Goal: Transaction & Acquisition: Purchase product/service

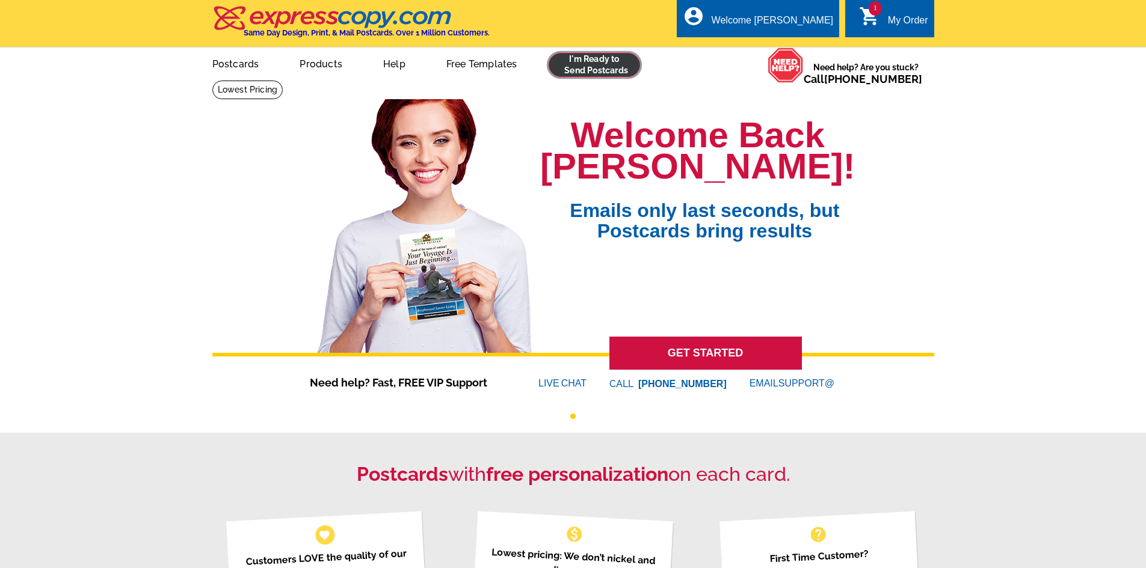
click at [597, 70] on link at bounding box center [594, 65] width 92 height 24
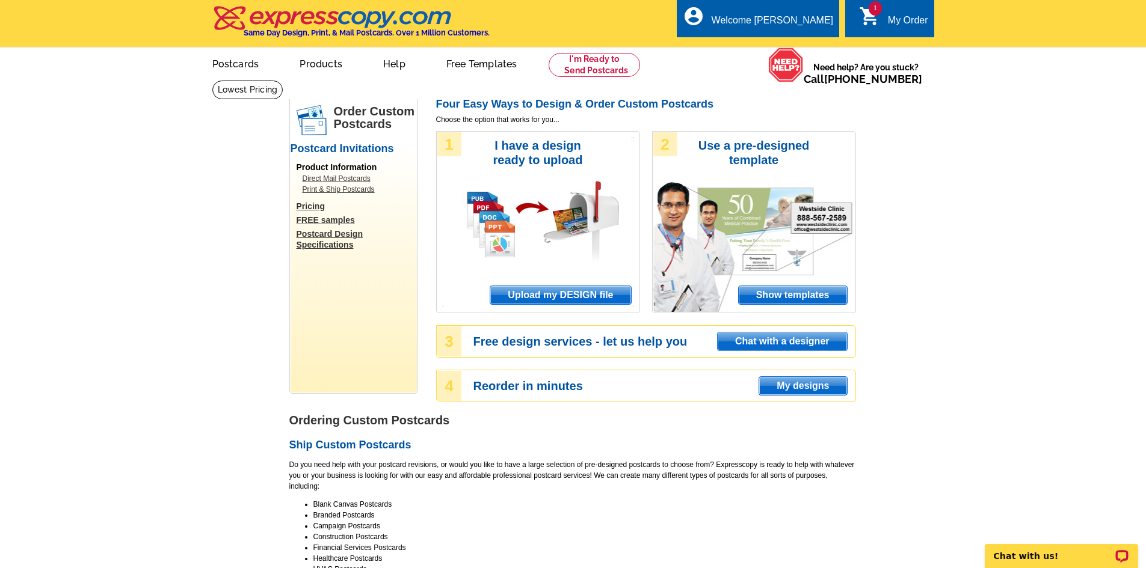
click at [561, 301] on span "Upload my DESIGN file" at bounding box center [560, 295] width 140 height 18
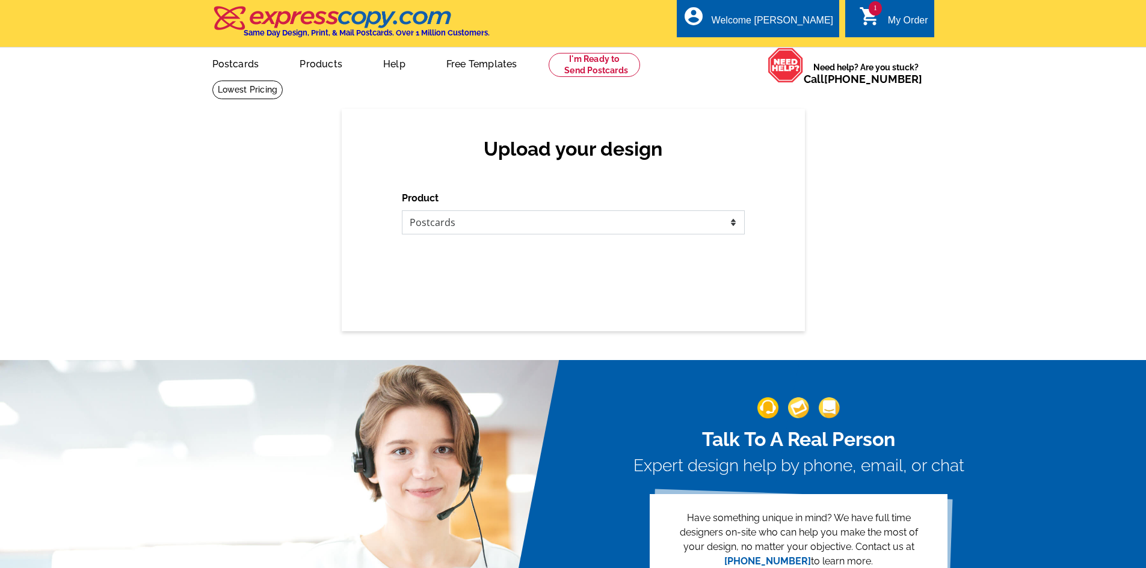
click at [456, 214] on select "Please select the type of file... Postcards Business Cards Letters and flyers G…" at bounding box center [573, 222] width 343 height 24
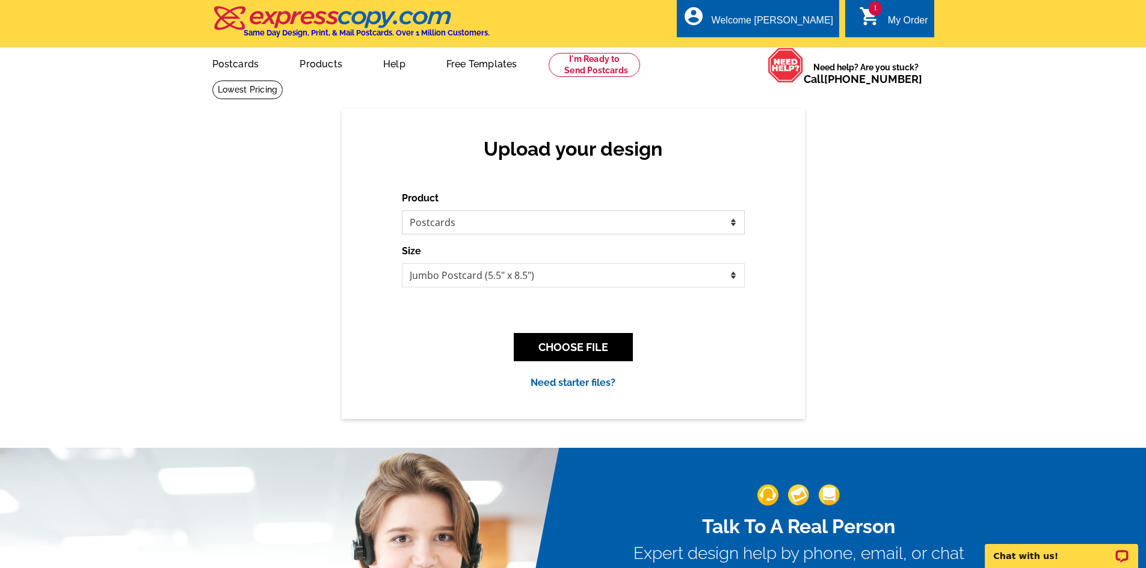
click at [402, 211] on select "Please select the type of file... Postcards Business Cards Letters and flyers G…" at bounding box center [573, 222] width 343 height 24
click at [486, 284] on select "Jumbo Postcard (5.5" x 8.5") Regular Postcard (4.25" x 5.6") Panoramic Postcard…" at bounding box center [573, 275] width 343 height 24
select select "1"
click at [402, 264] on select "Jumbo Postcard (5.5" x 8.5") Regular Postcard (4.25" x 5.6") Panoramic Postcard…" at bounding box center [573, 275] width 343 height 24
click at [586, 339] on button "CHOOSE FILE" at bounding box center [573, 347] width 119 height 28
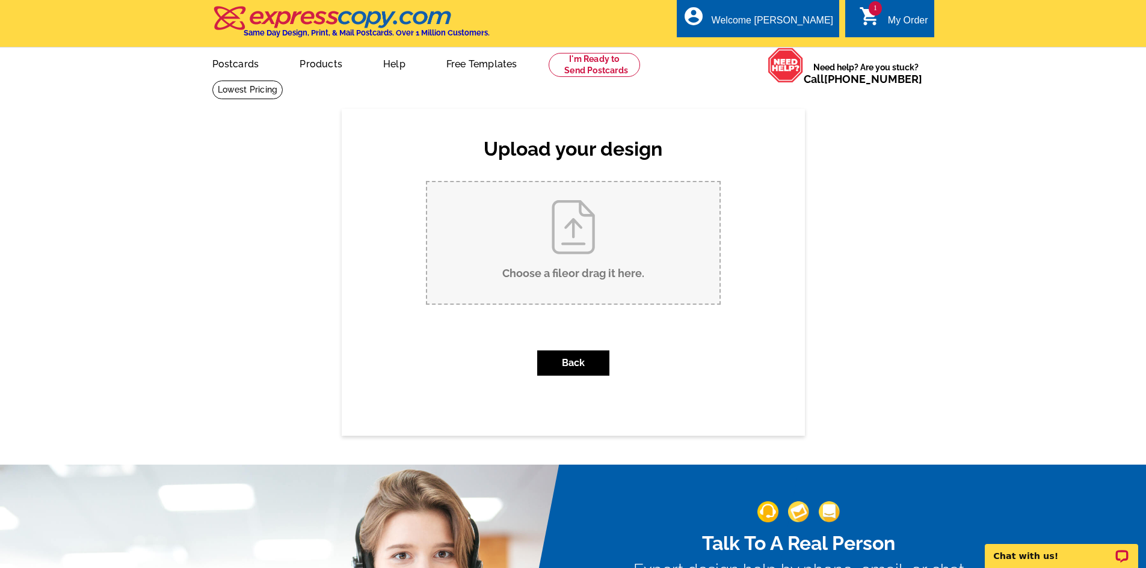
click at [572, 247] on input "Choose a file or drag it here ." at bounding box center [573, 242] width 292 height 121
type input "C:\fakepath\61359 Triple Knot Rd SOLD.pdf"
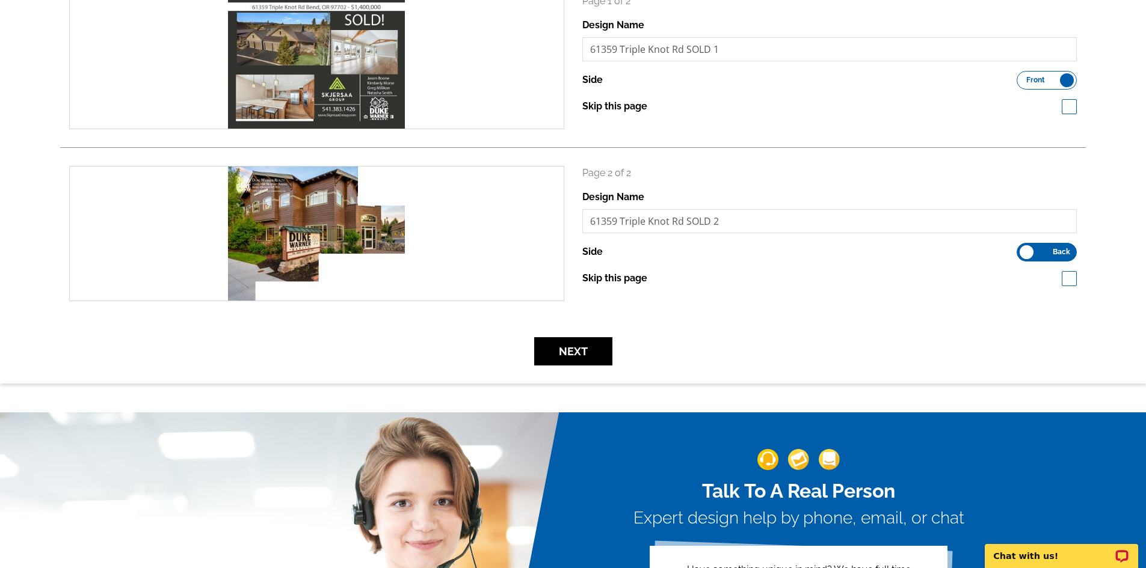
scroll to position [241, 0]
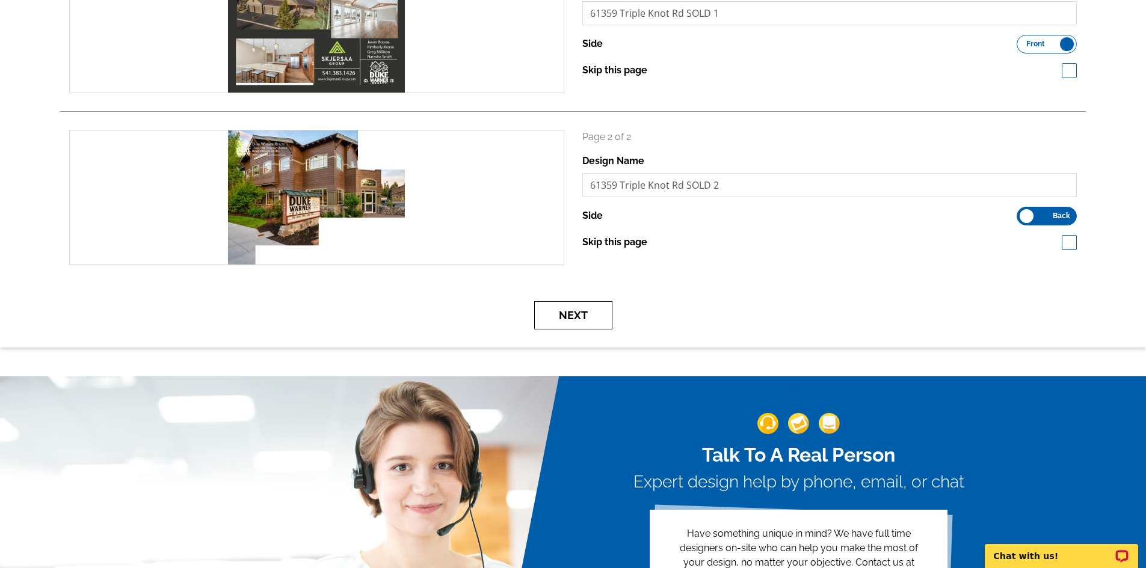
click at [592, 320] on button "Next" at bounding box center [573, 315] width 78 height 28
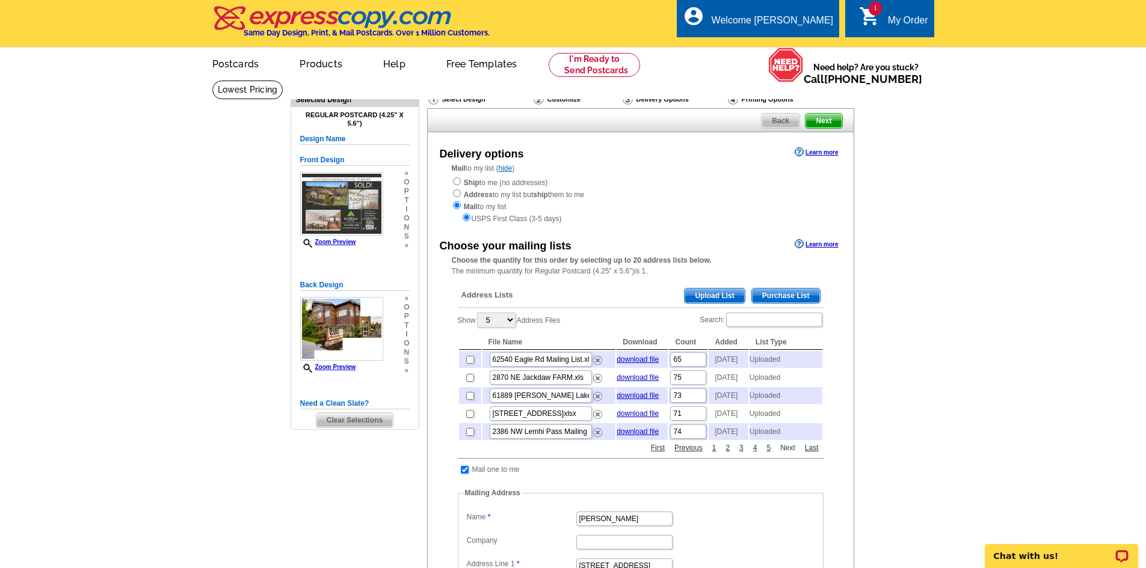
click at [788, 453] on link "Next" at bounding box center [787, 448] width 21 height 11
click at [656, 453] on link "First" at bounding box center [658, 448] width 20 height 11
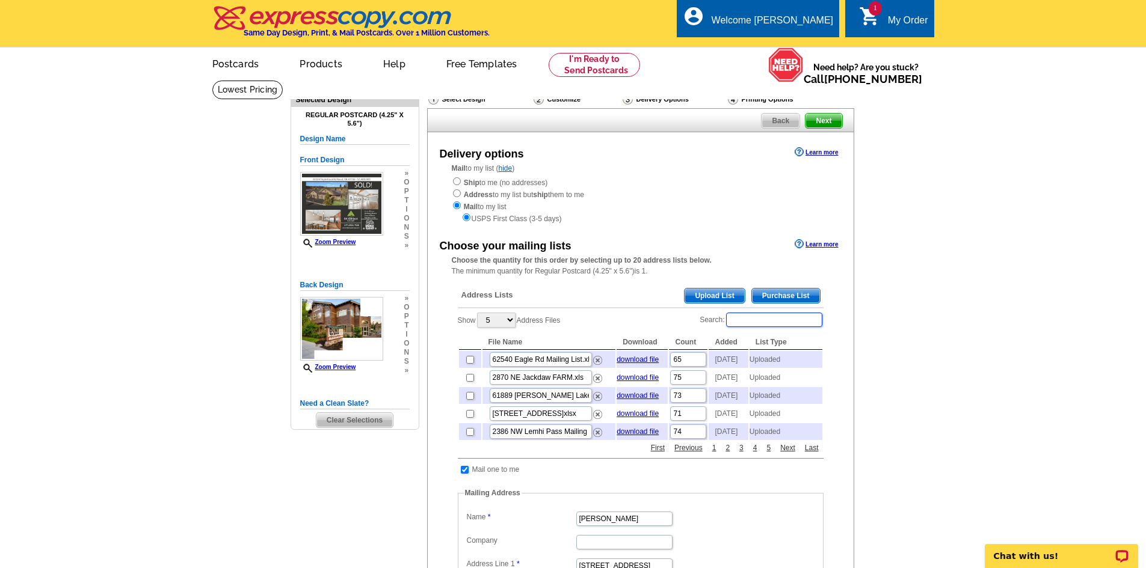
click at [755, 319] on input "Search:" at bounding box center [774, 320] width 96 height 14
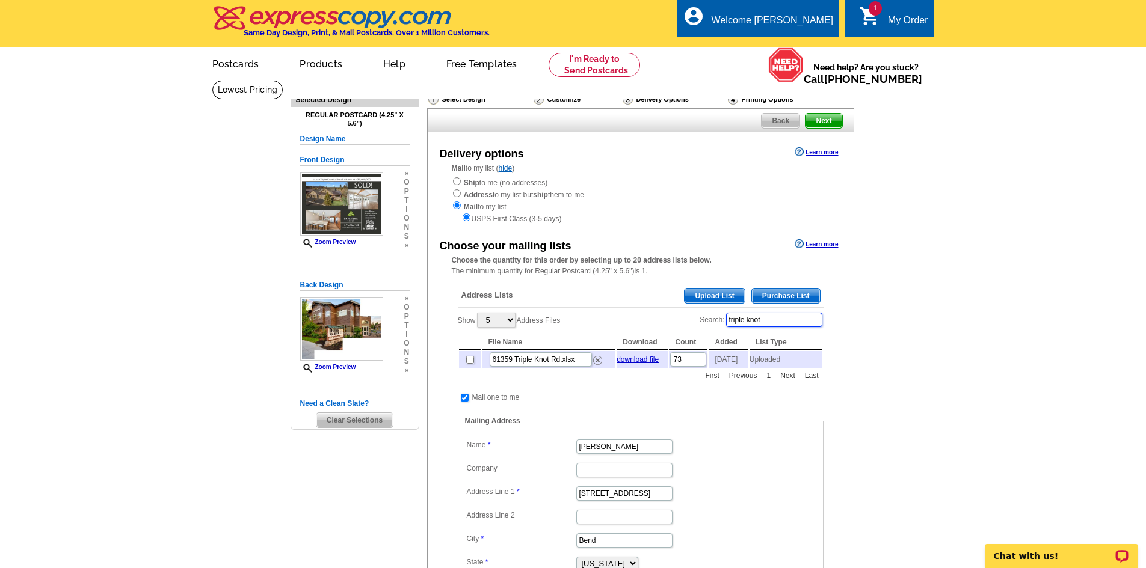
type input "triple knot"
click at [469, 364] on input "checkbox" at bounding box center [470, 360] width 8 height 8
checkbox input "true"
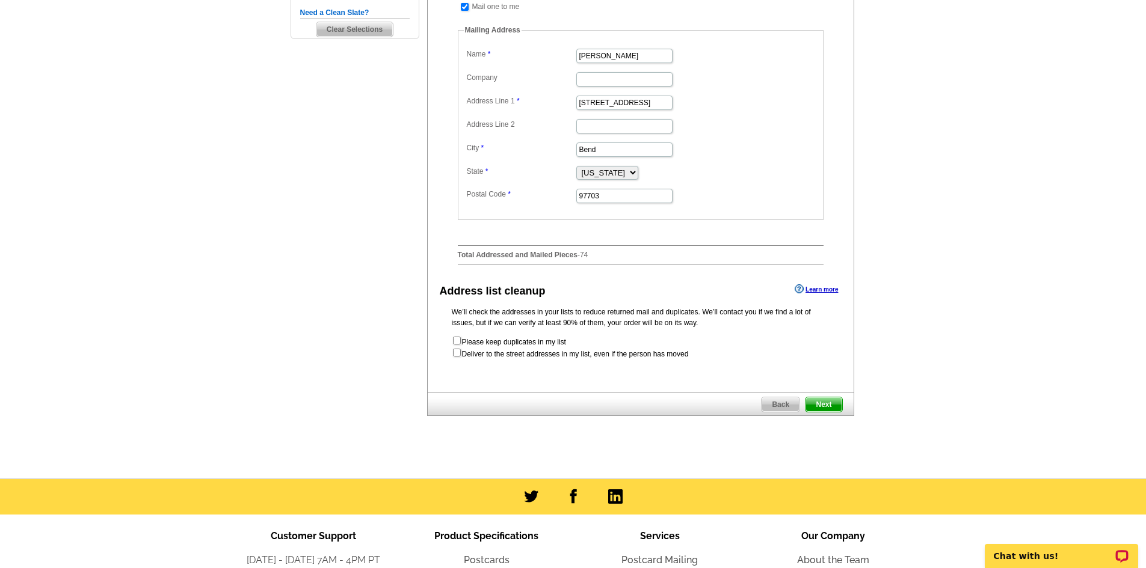
scroll to position [421, 0]
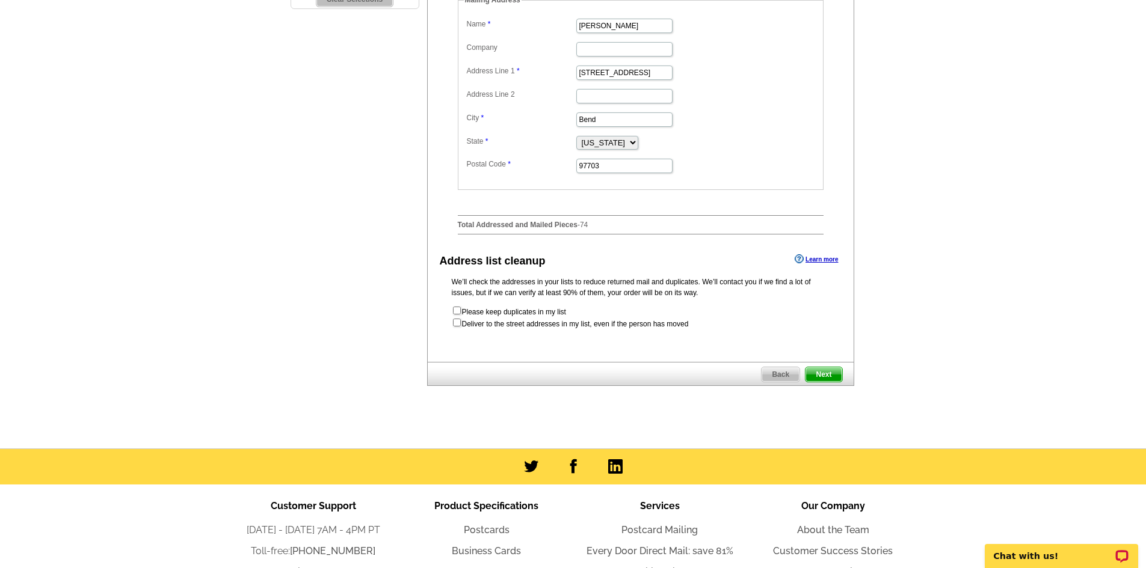
click at [834, 379] on span "Next" at bounding box center [823, 374] width 36 height 14
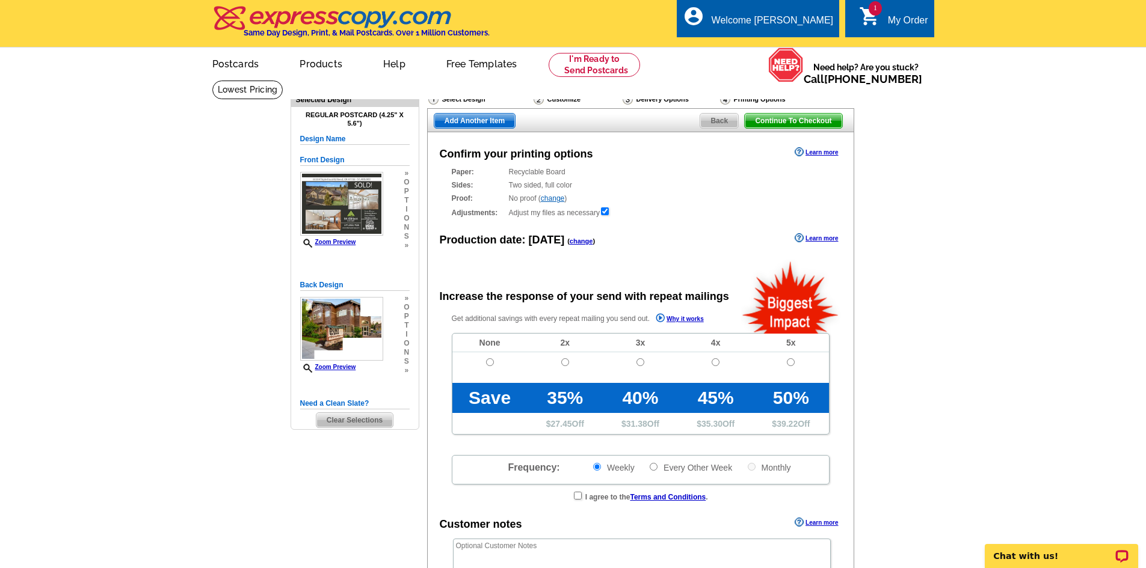
radio input "false"
click at [492, 364] on input "radio" at bounding box center [490, 362] width 8 height 8
radio input "true"
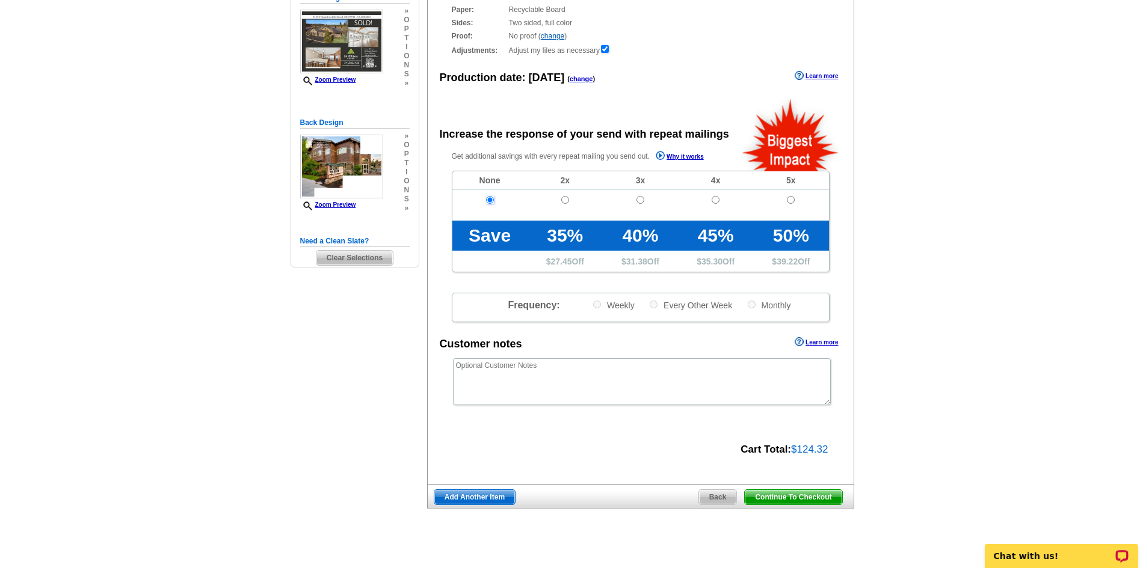
scroll to position [180, 0]
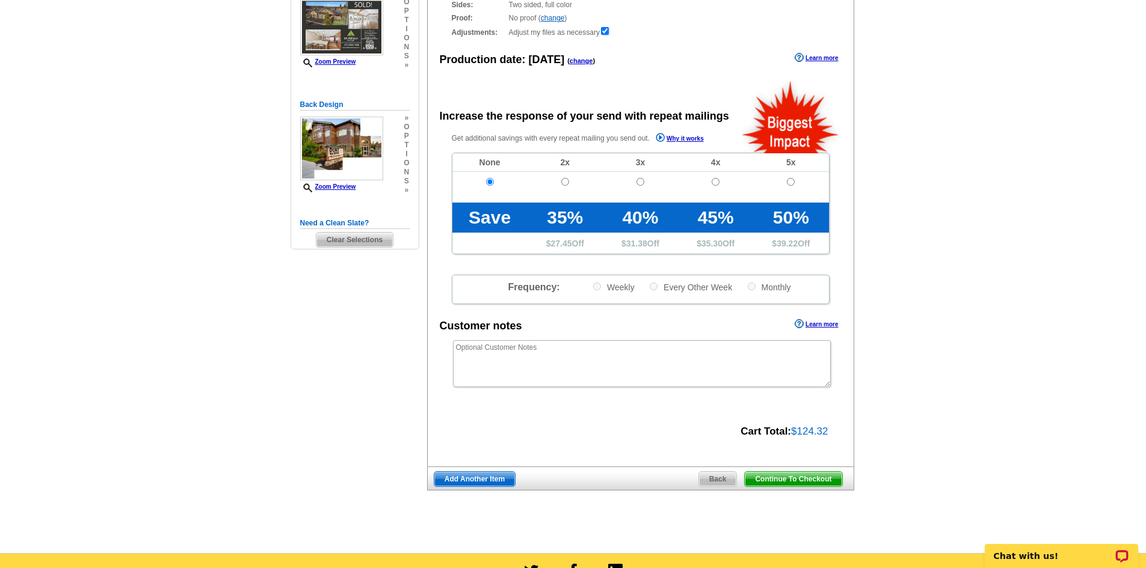
click at [812, 476] on span "Continue To Checkout" at bounding box center [792, 479] width 97 height 14
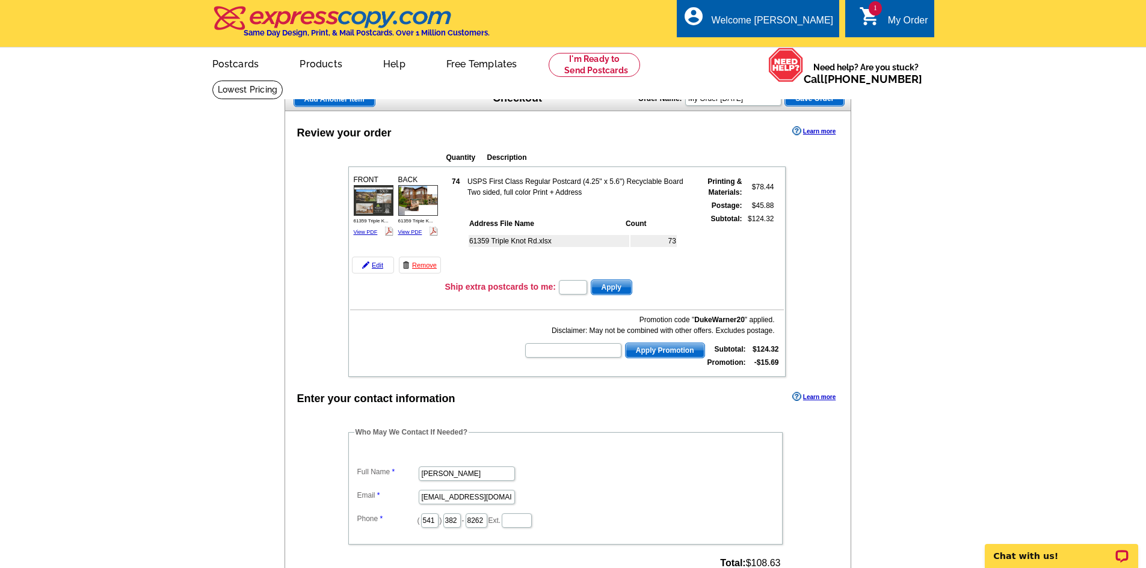
click at [347, 100] on span "Add Another Item" at bounding box center [334, 99] width 81 height 14
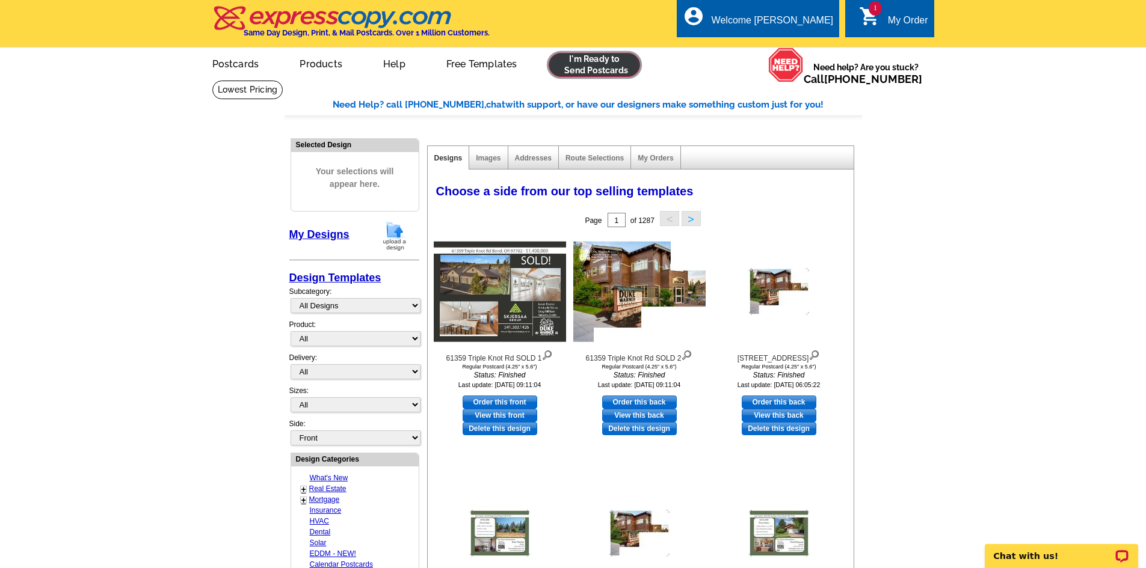
click at [621, 65] on link at bounding box center [594, 65] width 92 height 24
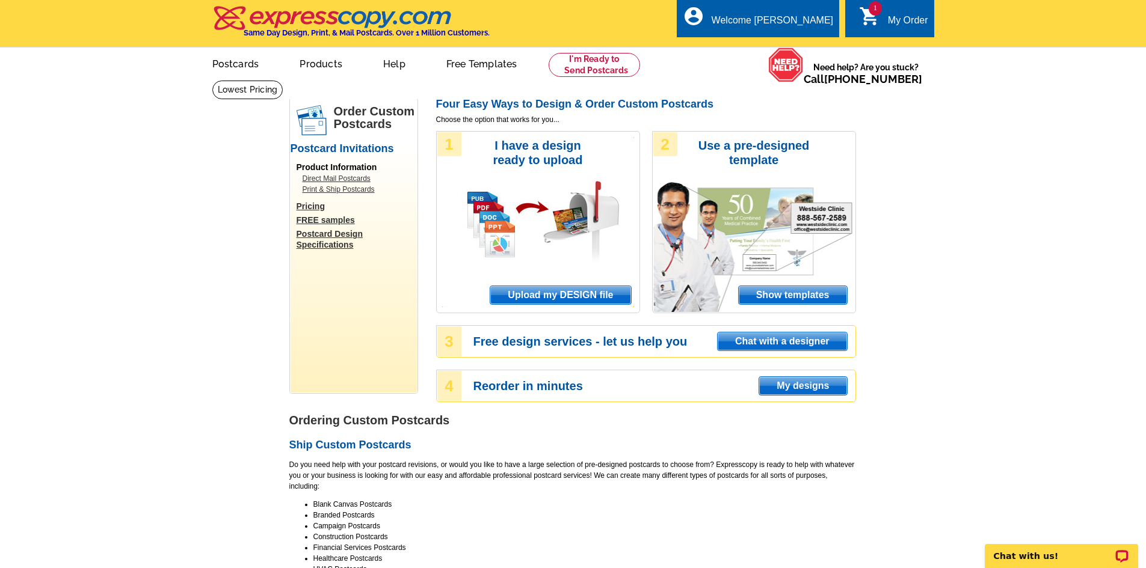
click at [561, 301] on span "Upload my DESIGN file" at bounding box center [560, 295] width 140 height 18
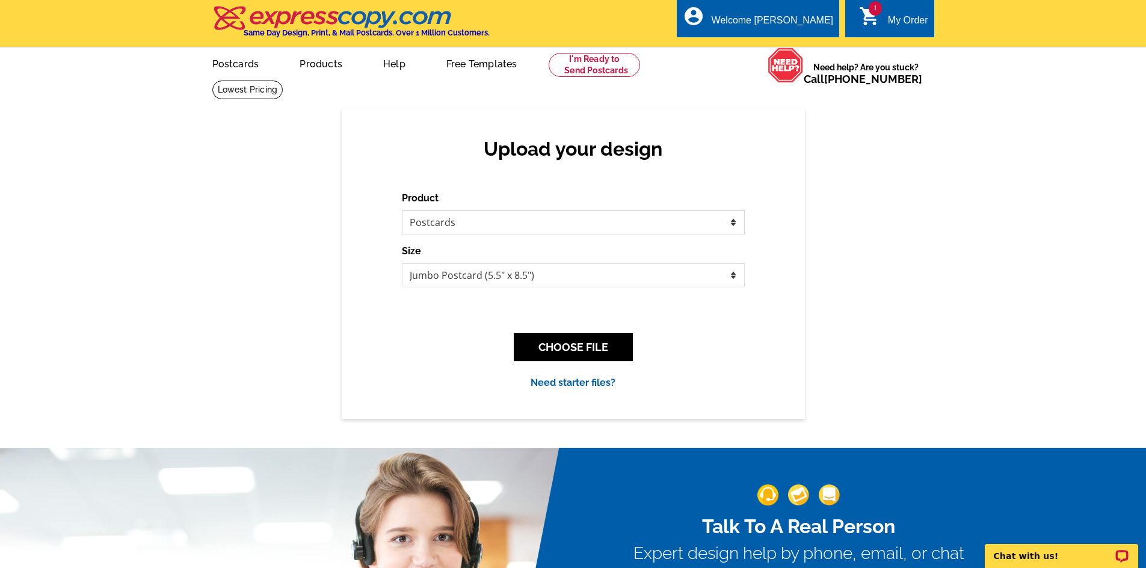
click at [569, 228] on select "Please select the type of file... Postcards Business Cards Letters and flyers G…" at bounding box center [573, 222] width 343 height 24
click at [569, 229] on select "Please select the type of file... Postcards Business Cards Letters and flyers G…" at bounding box center [573, 222] width 343 height 24
click at [550, 287] on select "Jumbo Postcard (5.5" x 8.5") Regular Postcard (4.25" x 5.6") Panoramic Postcard…" at bounding box center [573, 275] width 343 height 24
select select "1"
click at [402, 264] on select "Jumbo Postcard (5.5" x 8.5") Regular Postcard (4.25" x 5.6") Panoramic Postcard…" at bounding box center [573, 275] width 343 height 24
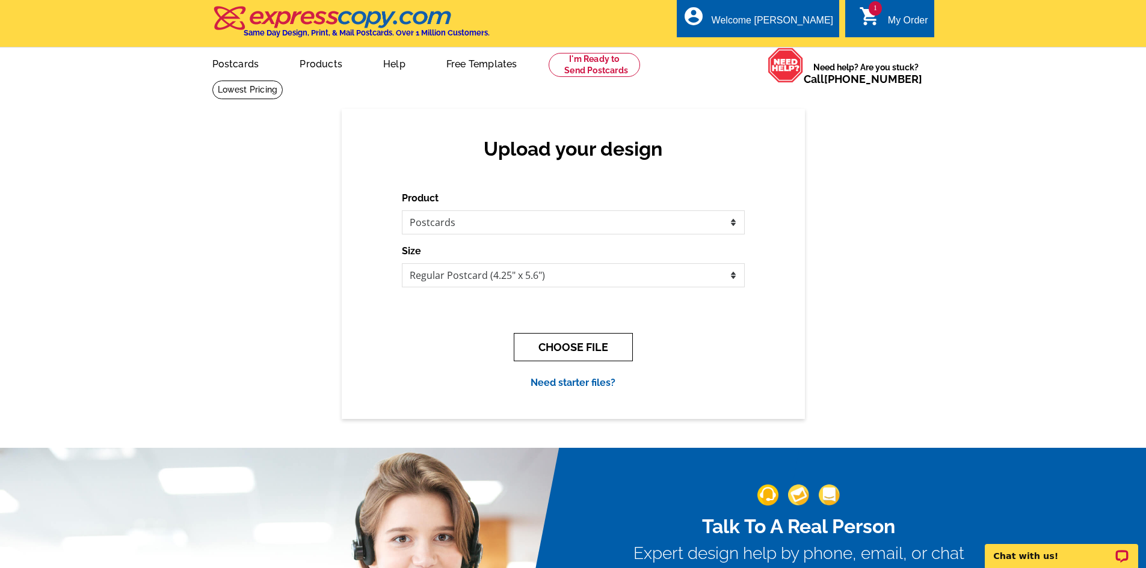
click at [584, 340] on button "CHOOSE FILE" at bounding box center [573, 347] width 119 height 28
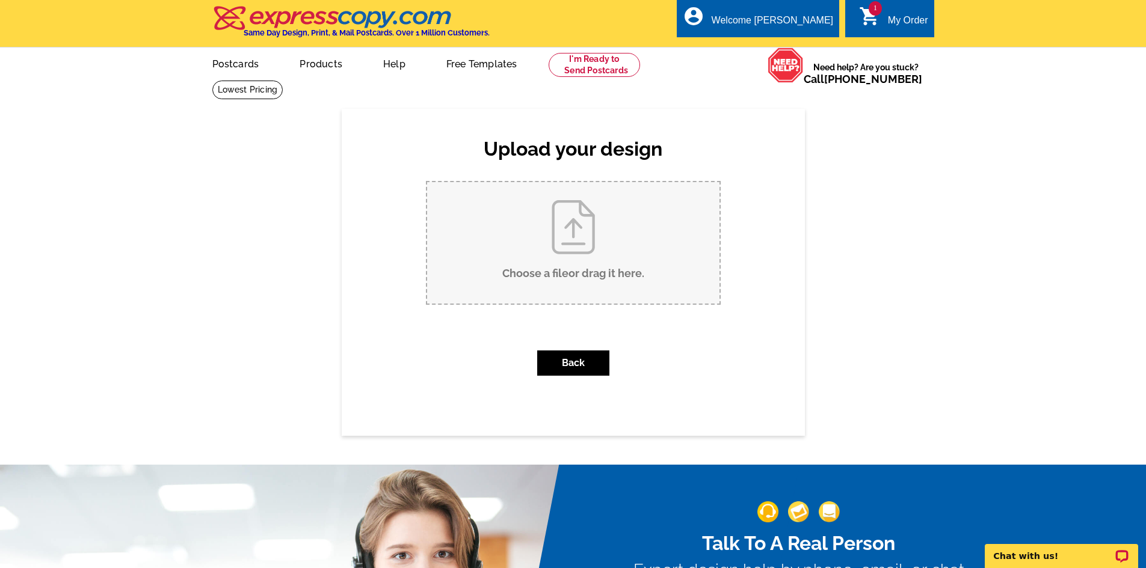
click at [574, 257] on input "Choose a file or drag it here ." at bounding box center [573, 242] width 292 height 121
type input "C:\fakepath\1565 NW Wall Street 118-119 SOLD.pdf"
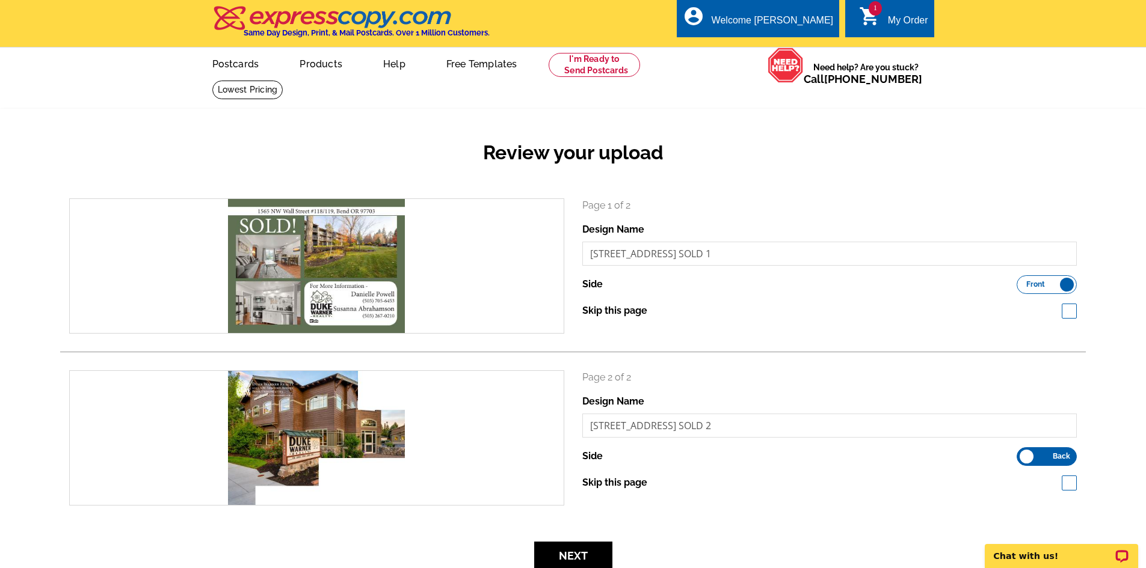
scroll to position [180, 0]
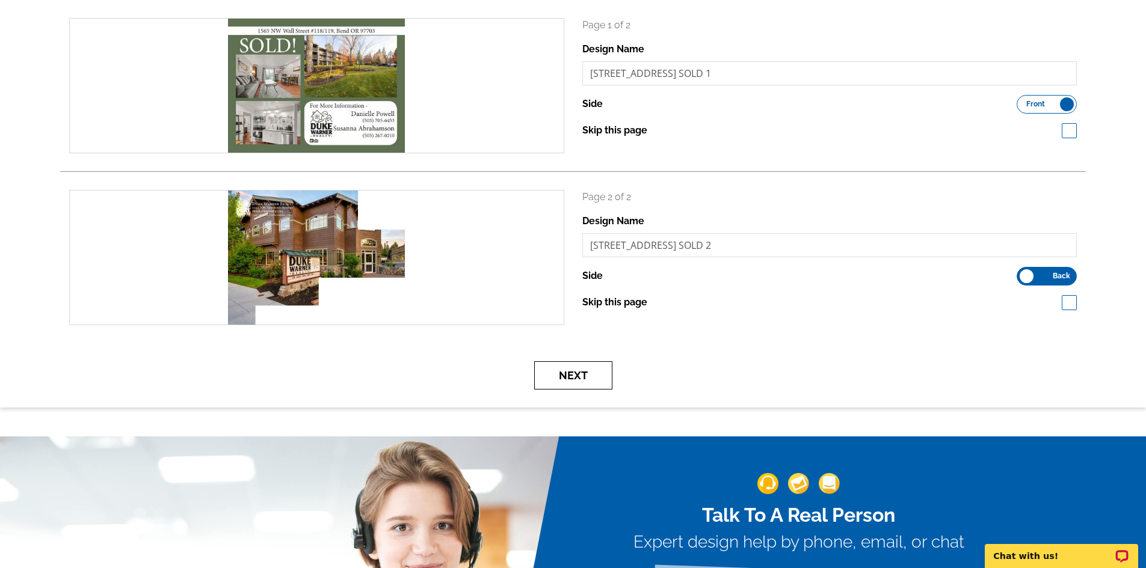
click at [575, 375] on button "Next" at bounding box center [573, 375] width 78 height 28
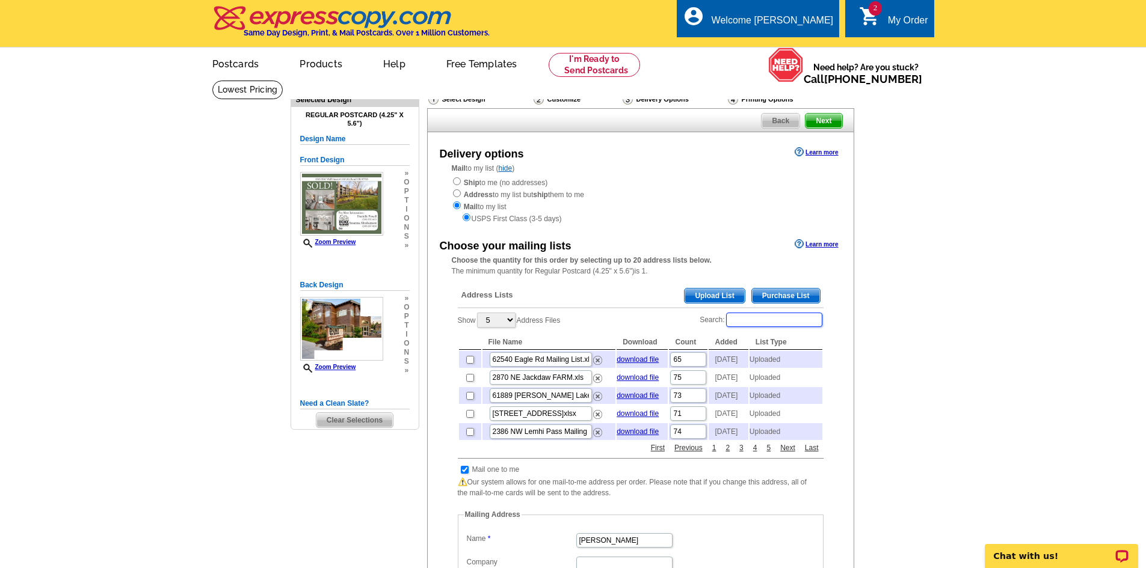
click at [759, 327] on input "Search:" at bounding box center [774, 320] width 96 height 14
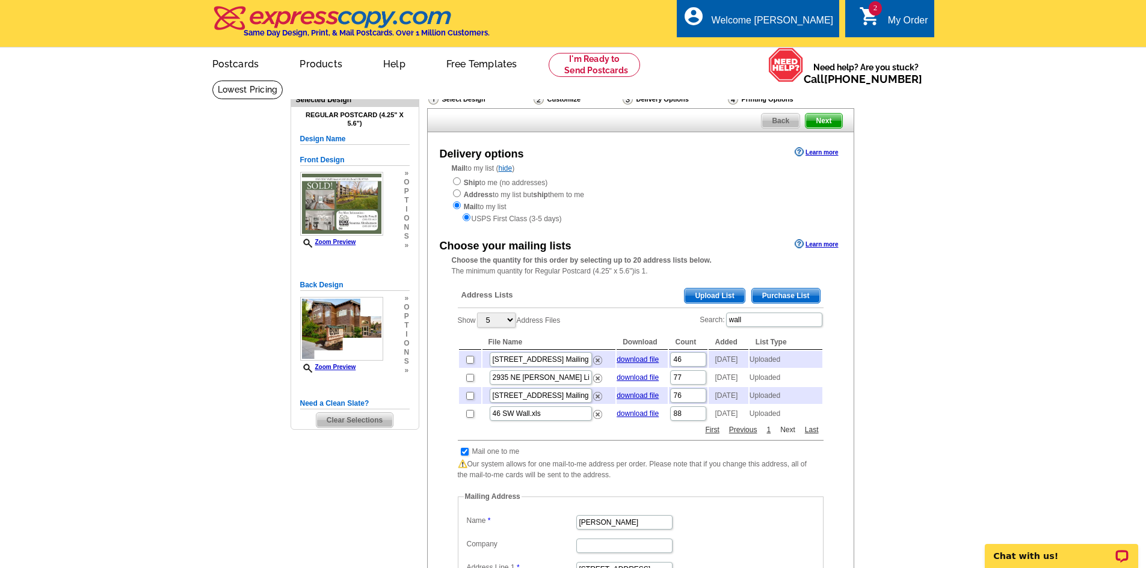
click at [785, 435] on link "Next" at bounding box center [787, 430] width 21 height 11
click at [728, 321] on input "wall" at bounding box center [774, 320] width 96 height 14
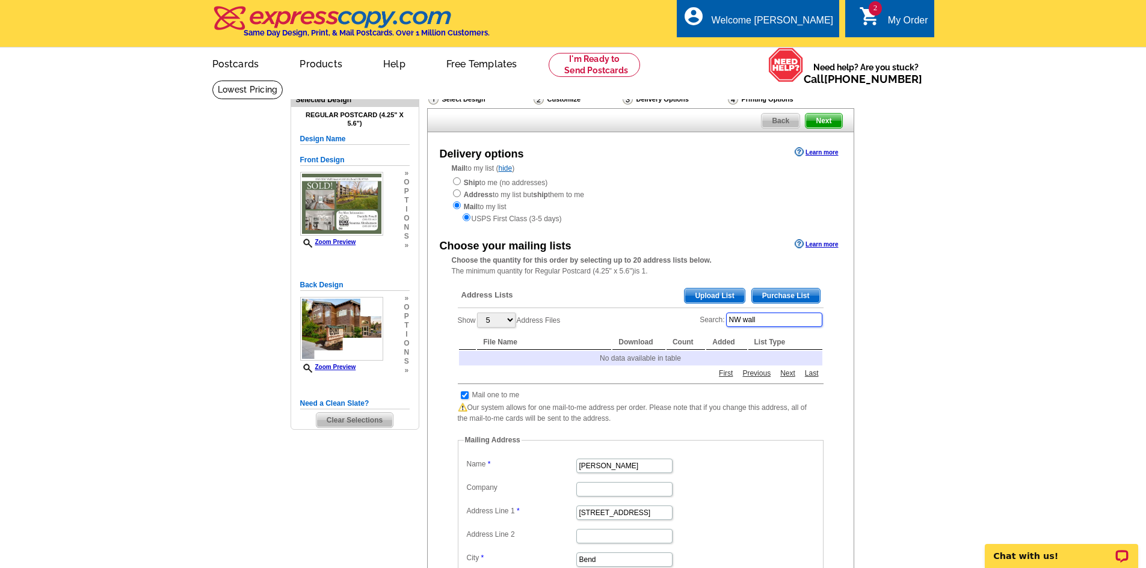
type input "NW wall"
click at [786, 121] on span "Back" at bounding box center [780, 121] width 38 height 14
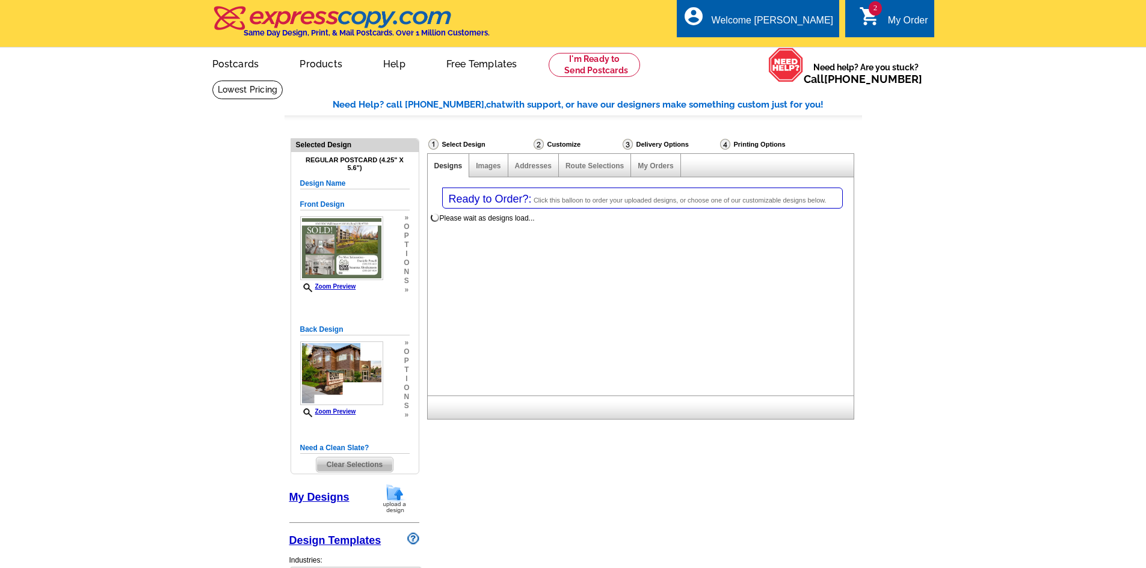
select select "1"
select select "785"
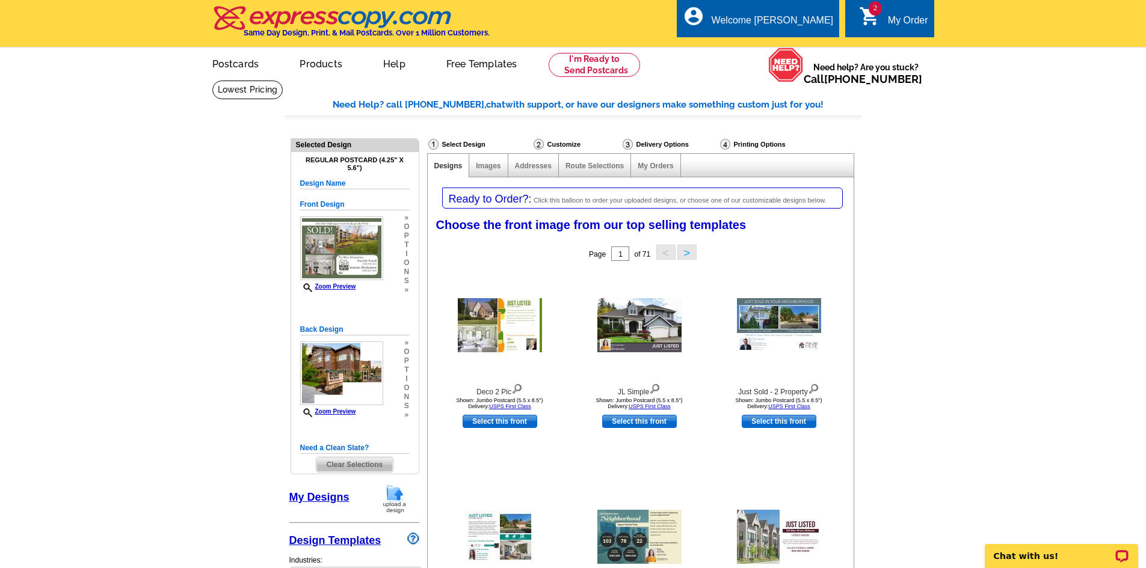
click at [864, 17] on icon "shopping_cart" at bounding box center [870, 16] width 22 height 22
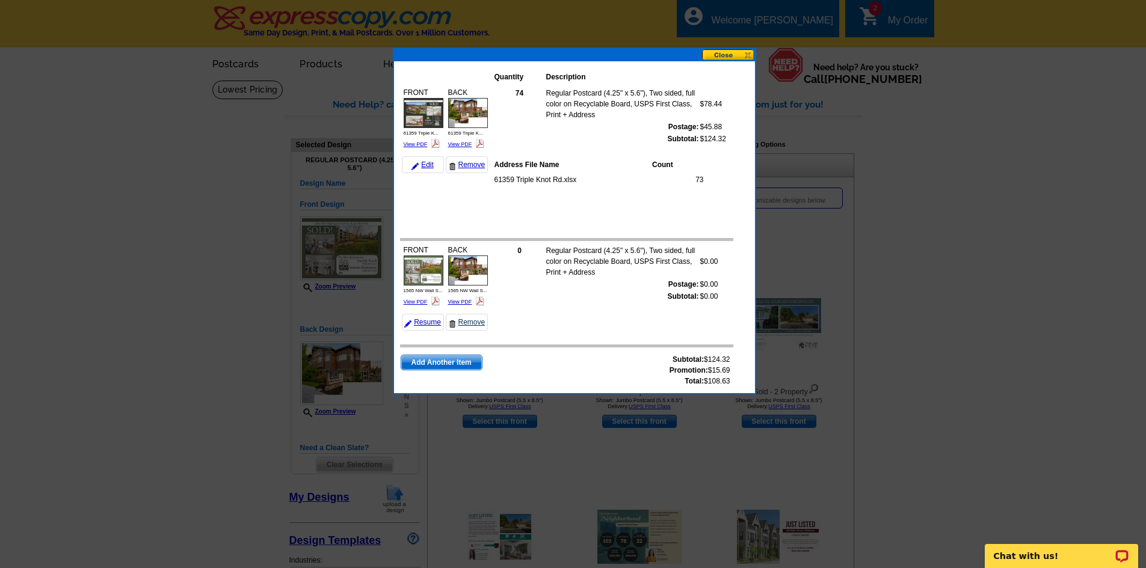
click at [482, 321] on link "Remove" at bounding box center [467, 322] width 42 height 17
